Goal: Task Accomplishment & Management: Manage account settings

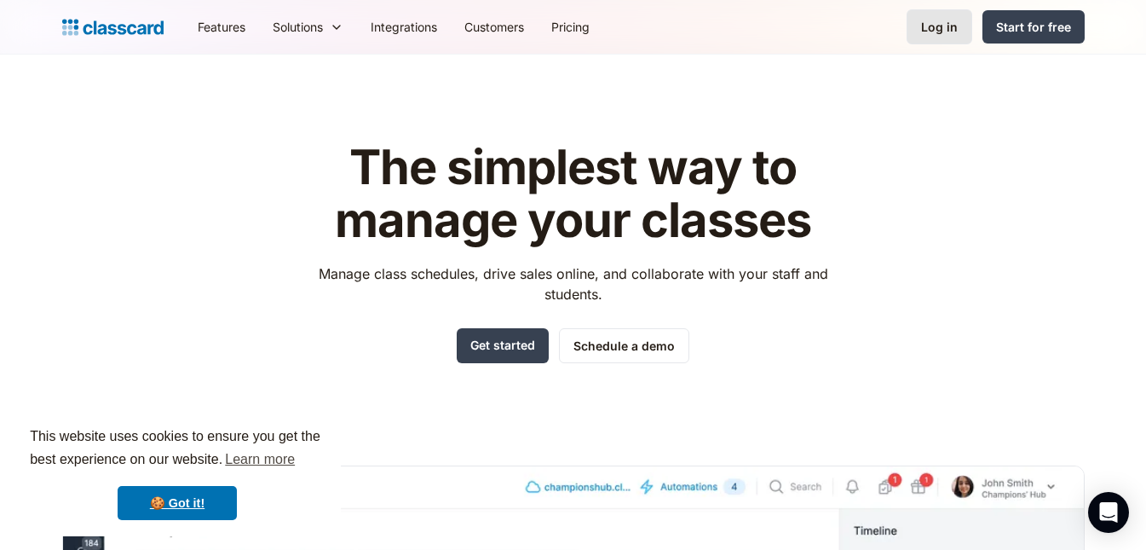
click at [927, 33] on div "Log in" at bounding box center [939, 27] width 37 height 18
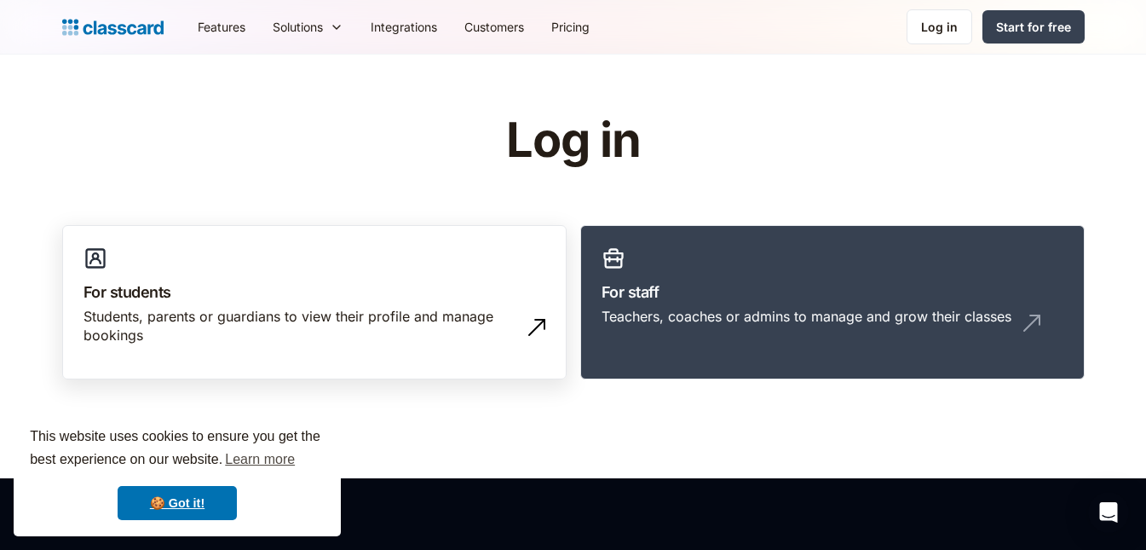
click at [209, 285] on h3 "For students" at bounding box center [315, 291] width 462 height 23
click at [338, 279] on link "For students Students, parents or guardians to view their profile and manage bo…" at bounding box center [314, 302] width 504 height 155
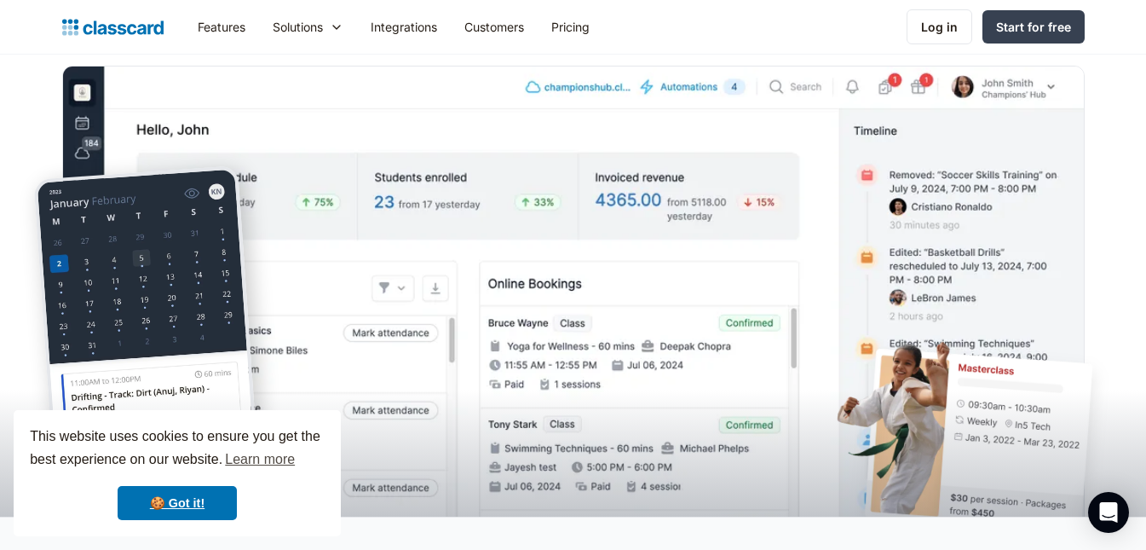
scroll to position [426, 0]
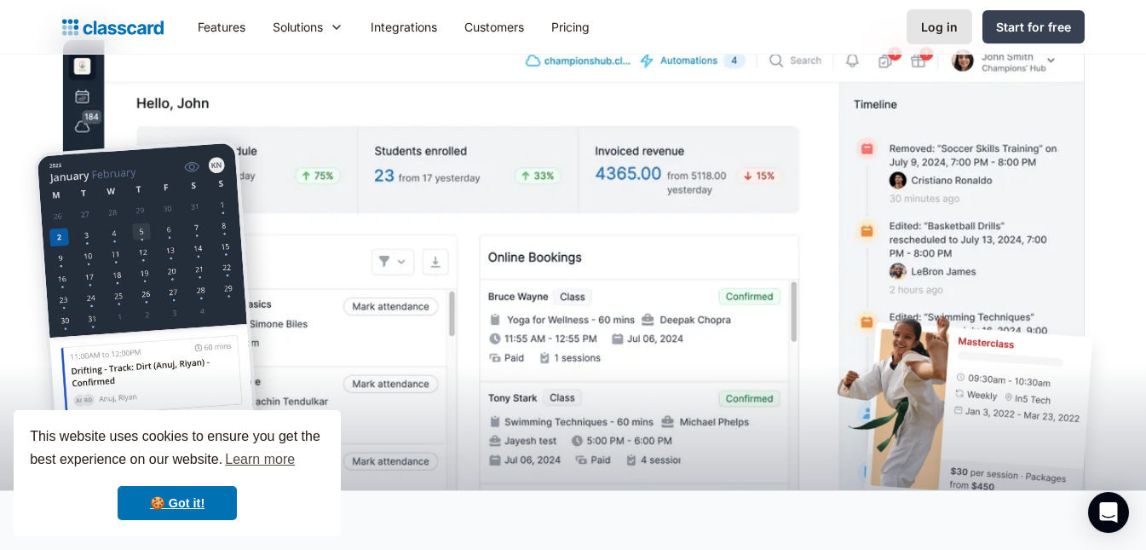
click at [932, 27] on div "Log in" at bounding box center [939, 27] width 37 height 18
